Goal: Information Seeking & Learning: Learn about a topic

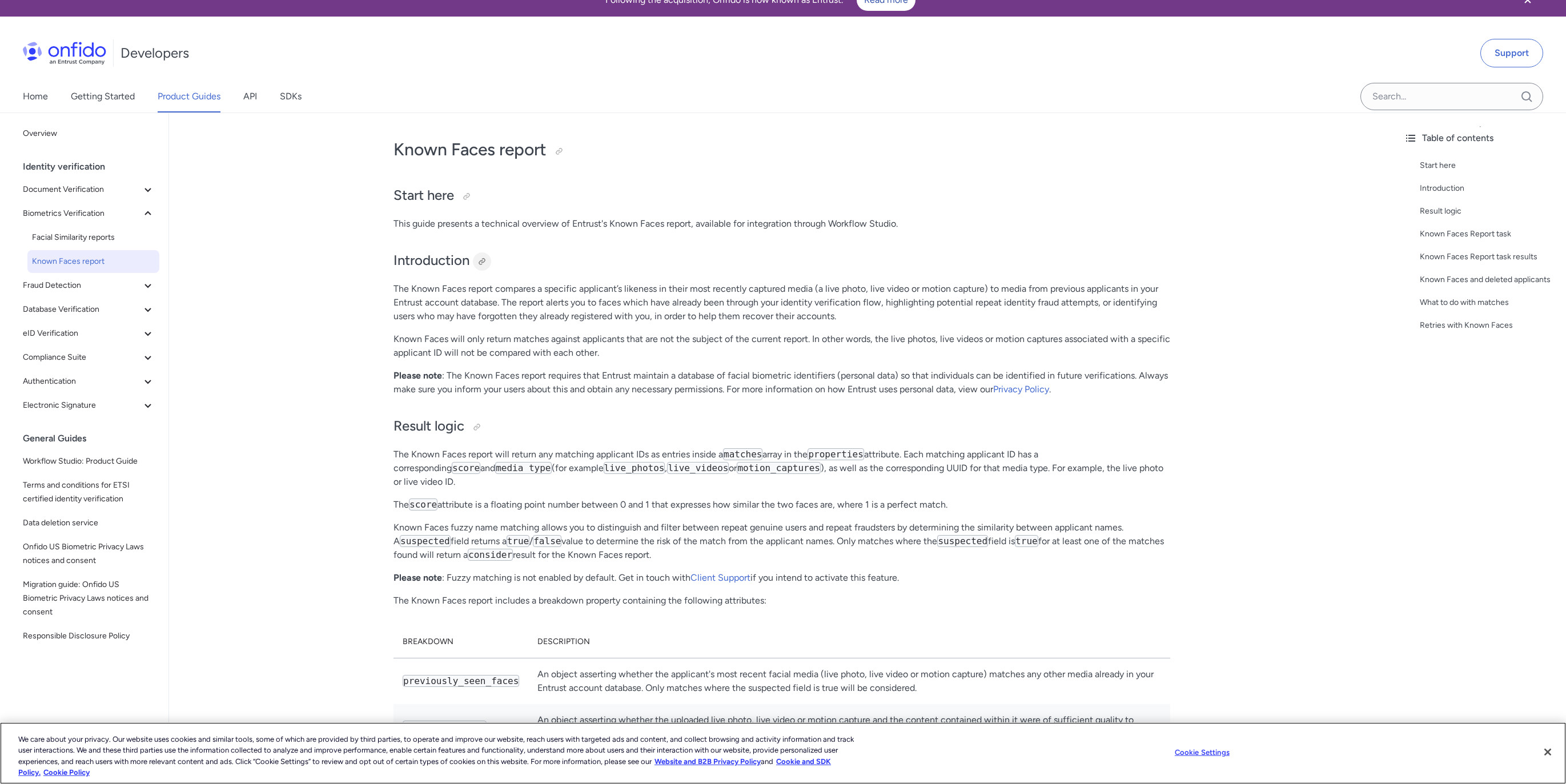
scroll to position [17, 0]
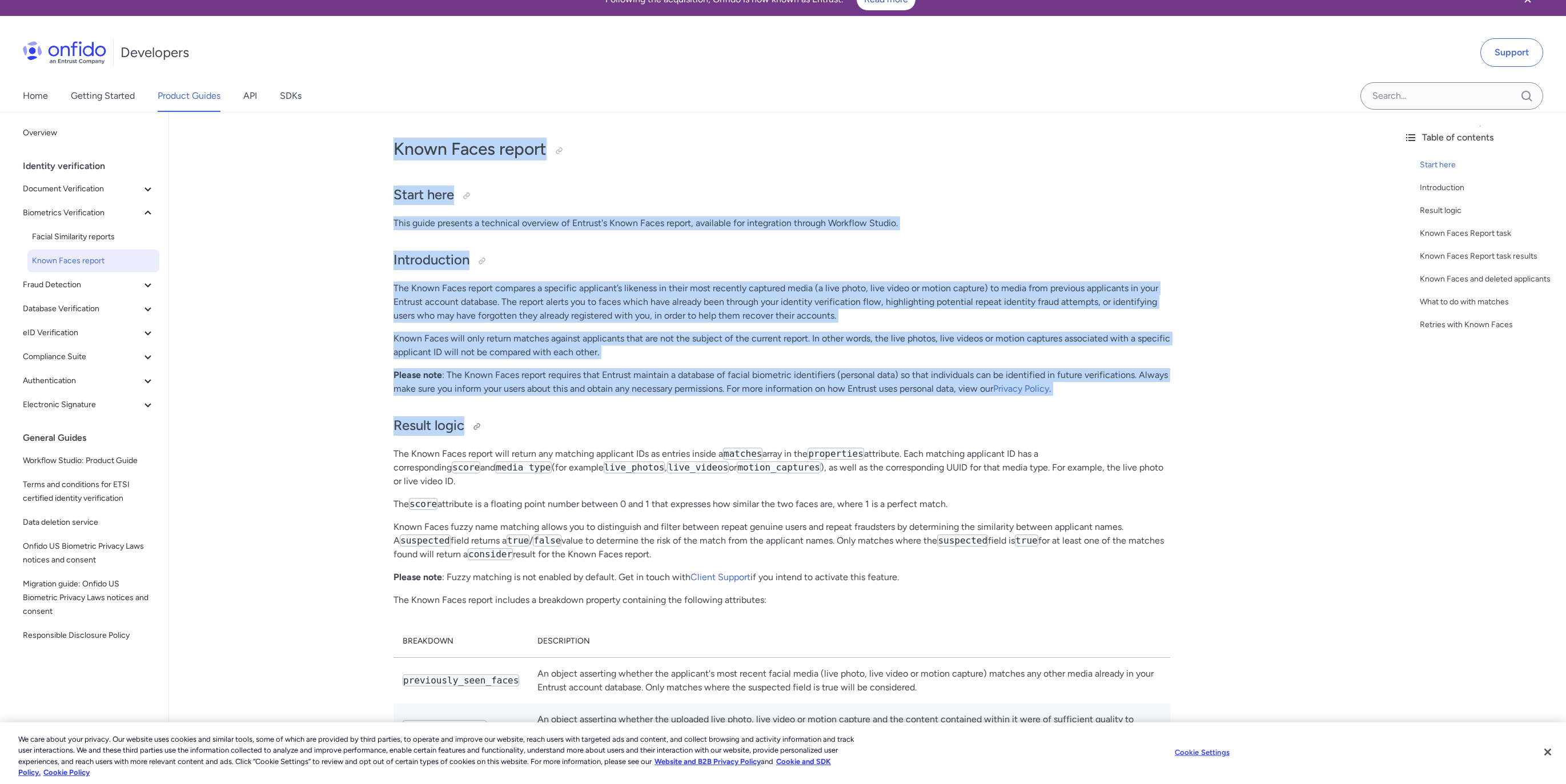
drag, startPoint x: 393, startPoint y: 155, endPoint x: 816, endPoint y: 425, distance: 501.8
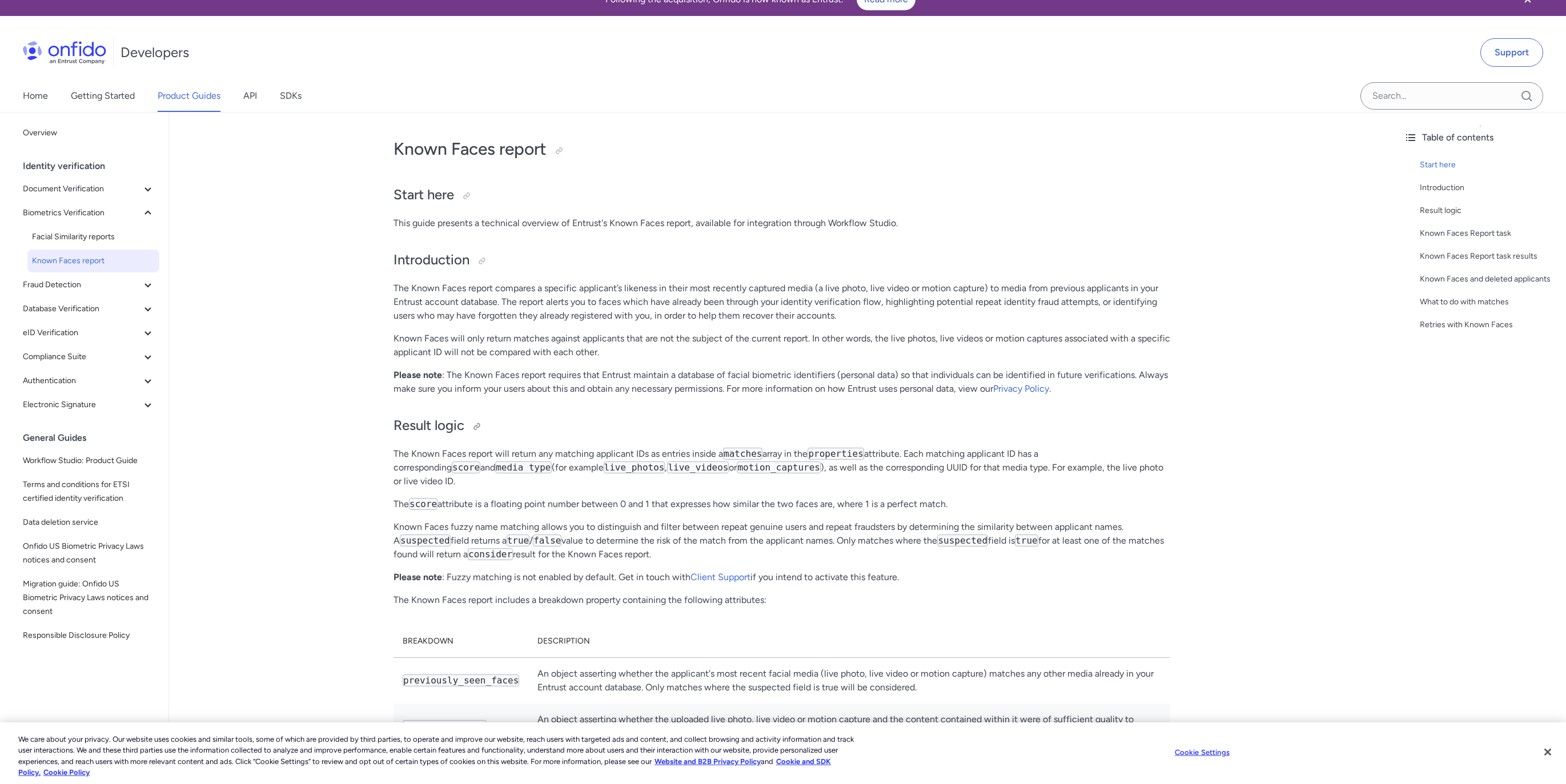
click at [816, 425] on h2 "Result logic" at bounding box center [782, 426] width 777 height 19
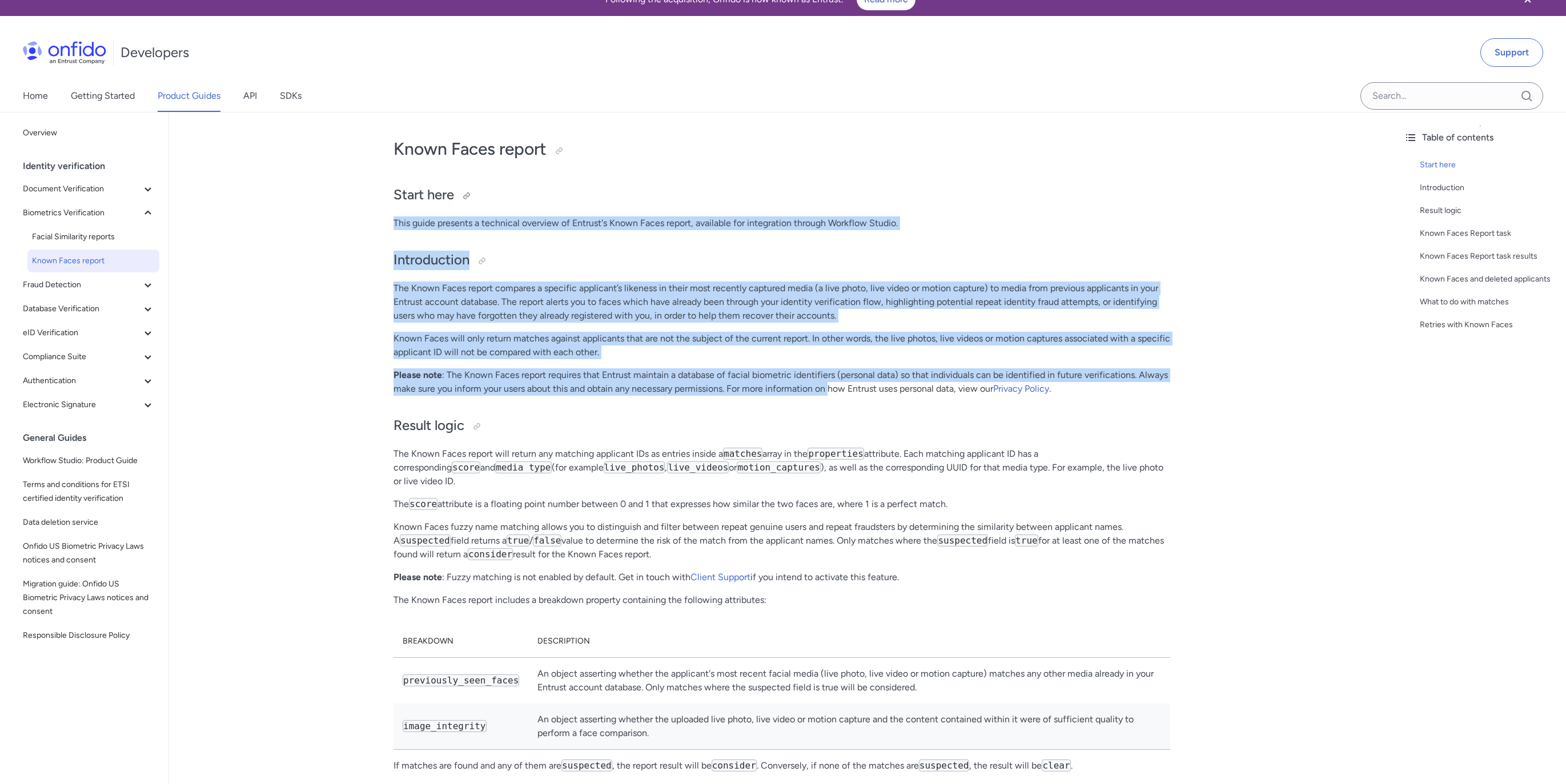
drag, startPoint x: 832, startPoint y: 403, endPoint x: 695, endPoint y: 190, distance: 253.3
click at [695, 190] on h2 "Start here" at bounding box center [782, 195] width 777 height 19
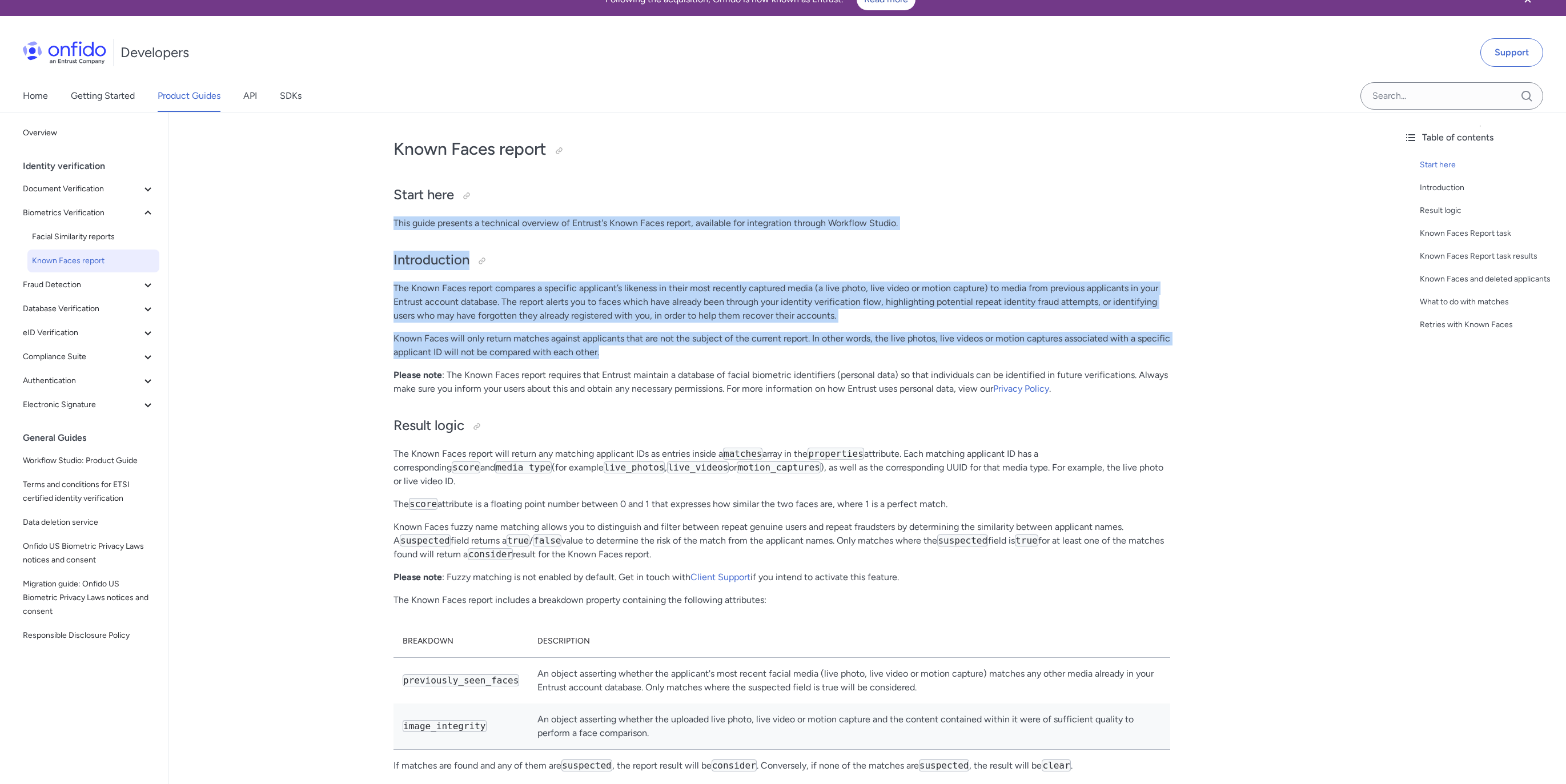
drag, startPoint x: 695, startPoint y: 190, endPoint x: 753, endPoint y: 349, distance: 169.2
click at [753, 348] on p "Known Faces will only return matches against applicants that are not the subjec…" at bounding box center [782, 345] width 777 height 27
drag, startPoint x: 753, startPoint y: 348, endPoint x: 704, endPoint y: 163, distance: 191.4
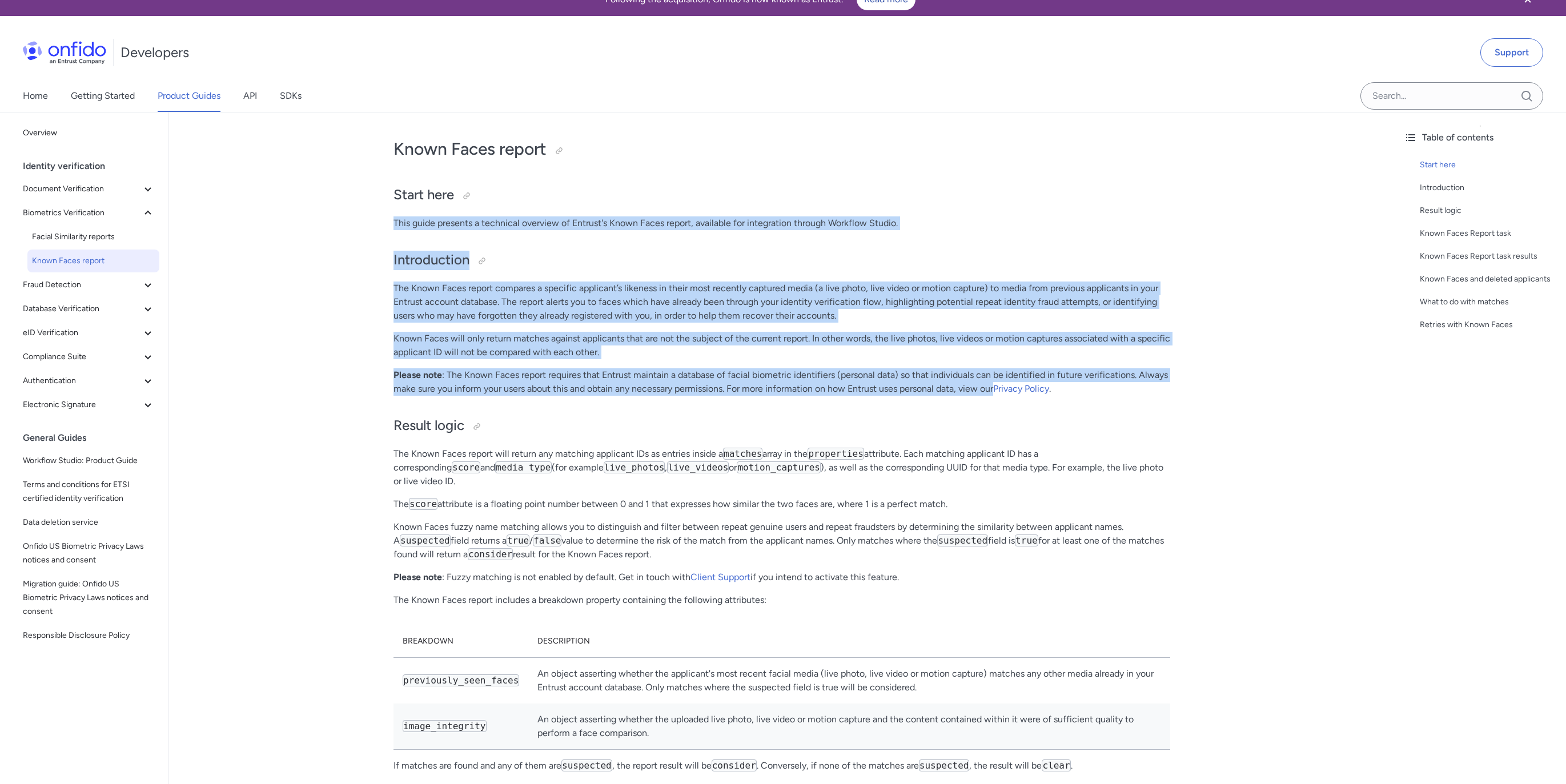
drag, startPoint x: 714, startPoint y: 177, endPoint x: 995, endPoint y: 393, distance: 354.4
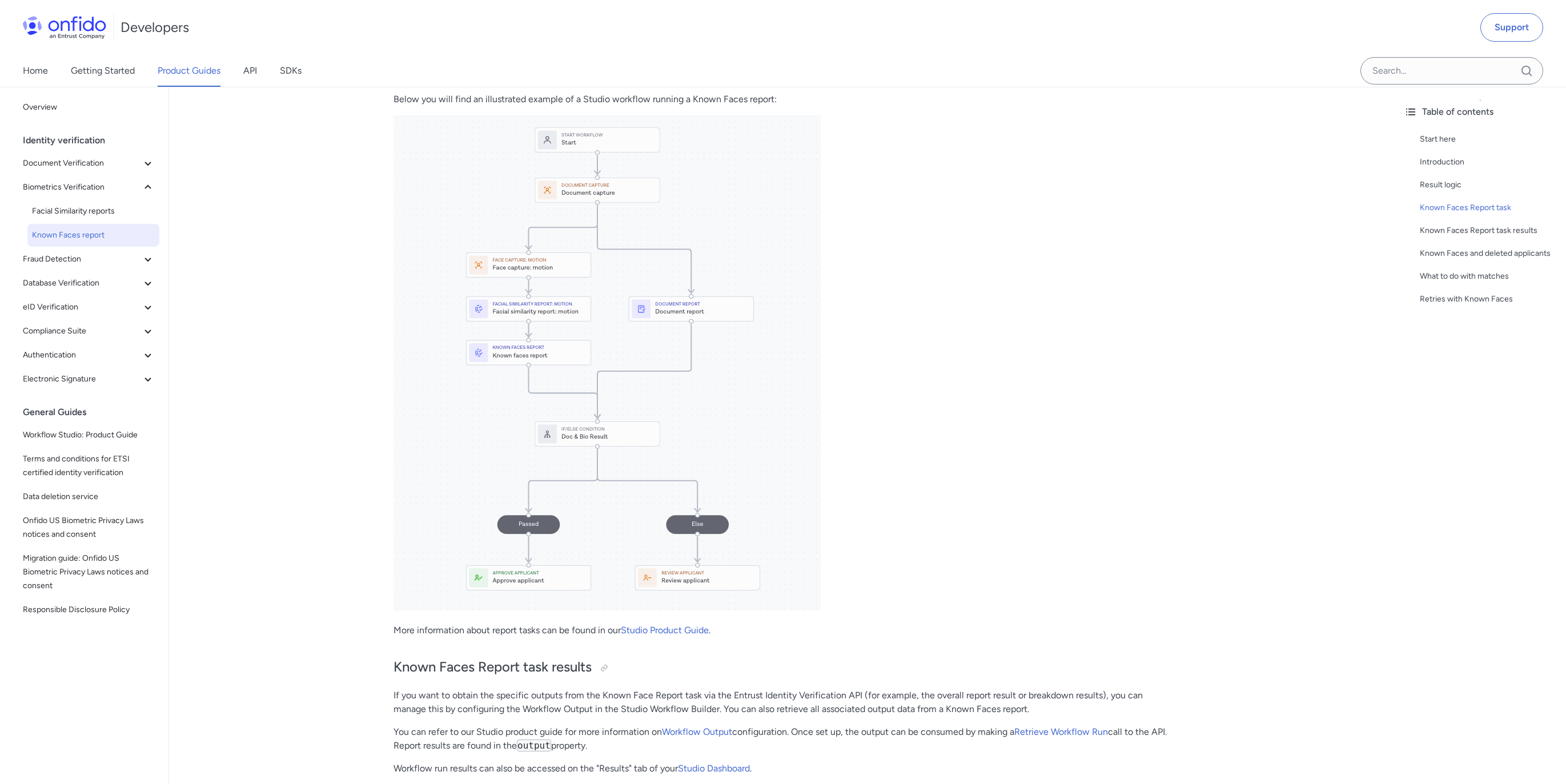
scroll to position [1645, 0]
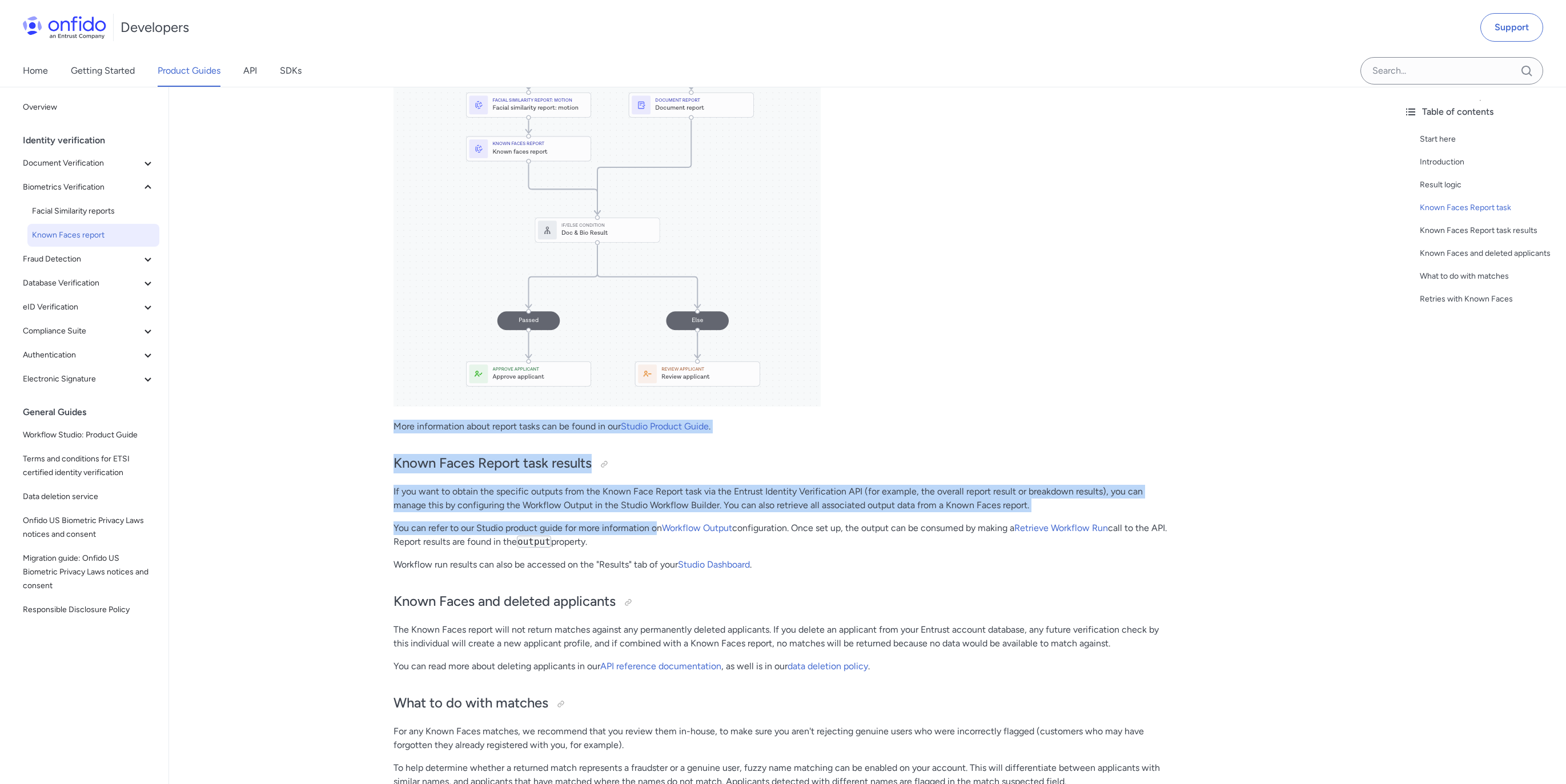
drag, startPoint x: 467, startPoint y: 472, endPoint x: 658, endPoint y: 511, distance: 194.9
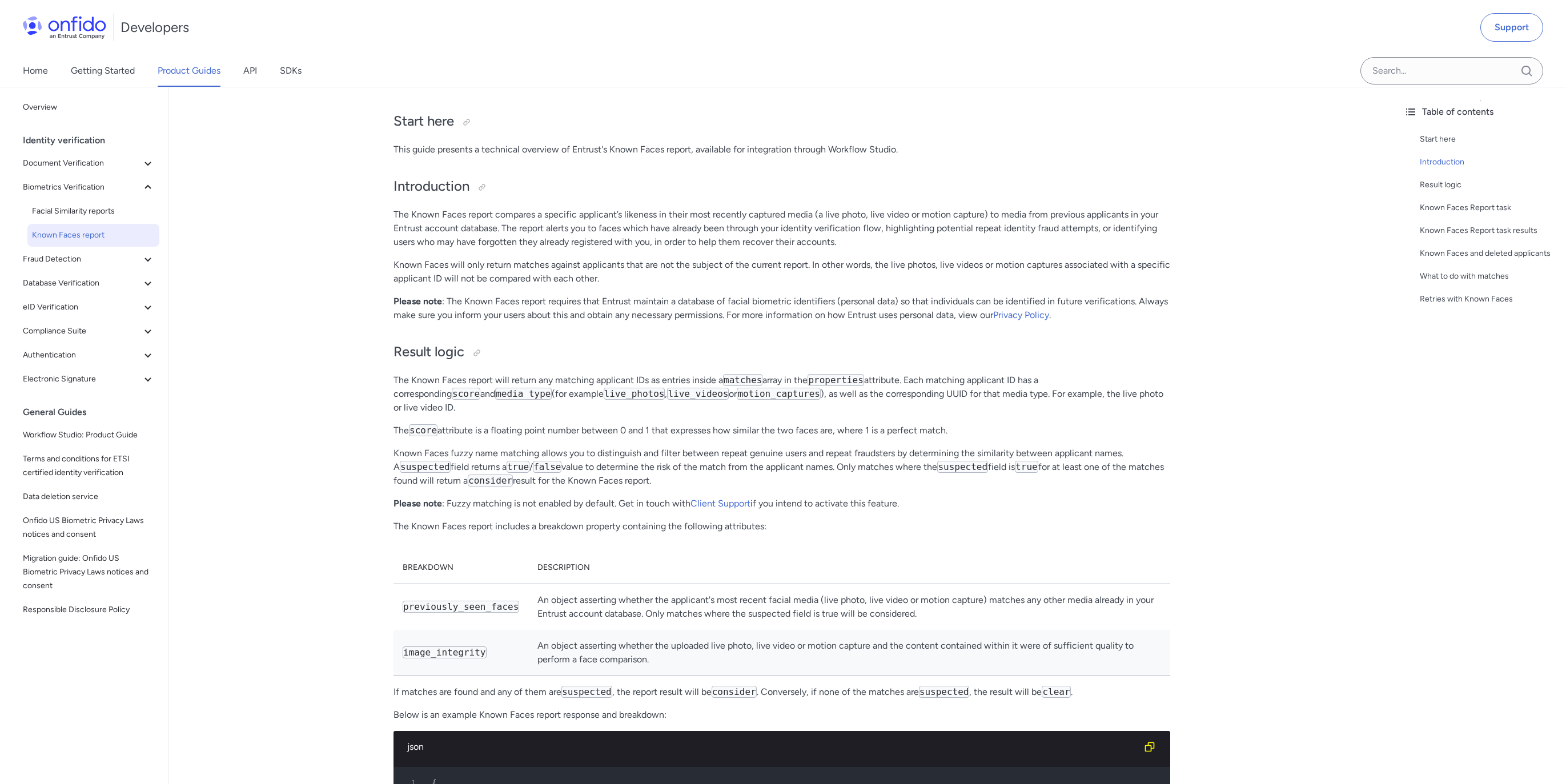
scroll to position [0, 0]
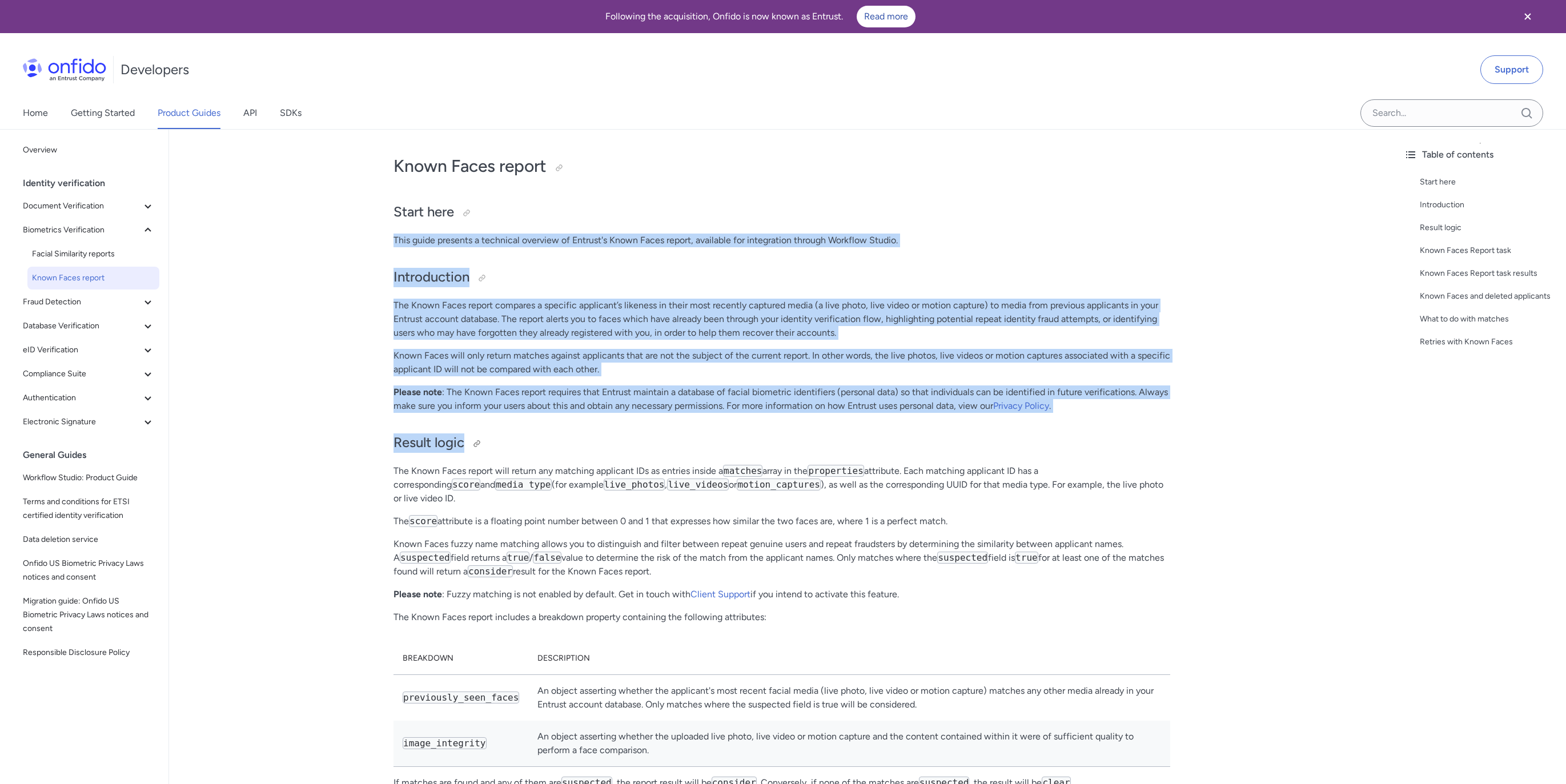
drag, startPoint x: 779, startPoint y: 204, endPoint x: 801, endPoint y: 432, distance: 229.1
click at [831, 315] on p "The Known Faces report compares a specific applicant’s likeness in their most r…" at bounding box center [782, 319] width 777 height 41
